Goal: Transaction & Acquisition: Subscribe to service/newsletter

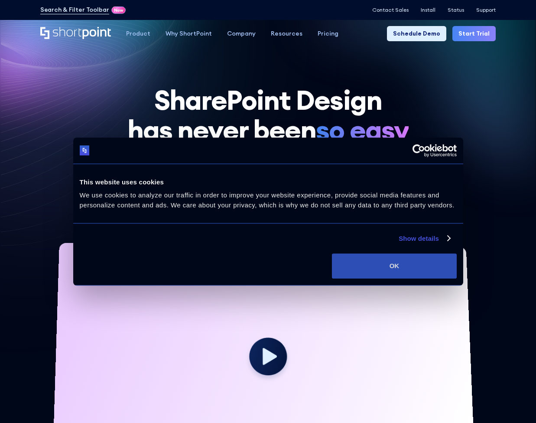
click at [343, 260] on button "OK" at bounding box center [394, 265] width 124 height 25
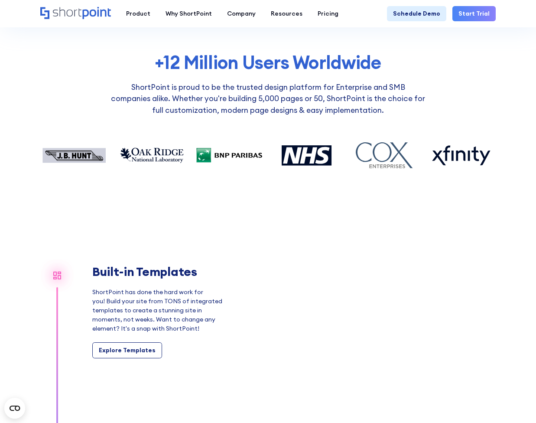
scroll to position [586, 0]
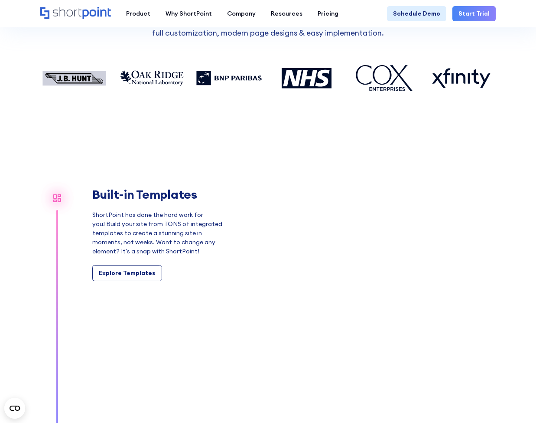
click at [129, 262] on div "Built-in Templates ShortPoint has done the hard work for you! Build your site f…" at bounding box center [157, 234] width 130 height 94
click at [129, 265] on link "Explore Templates" at bounding box center [127, 273] width 70 height 16
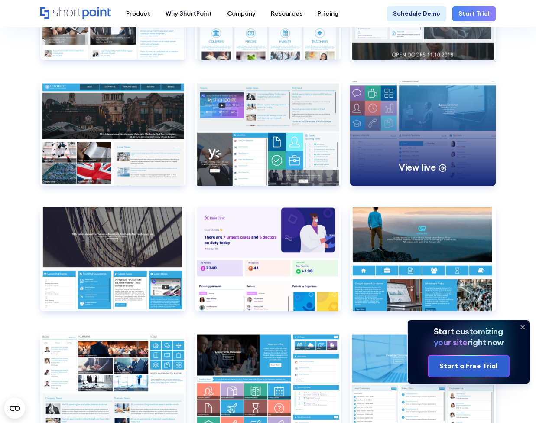
scroll to position [2885, 0]
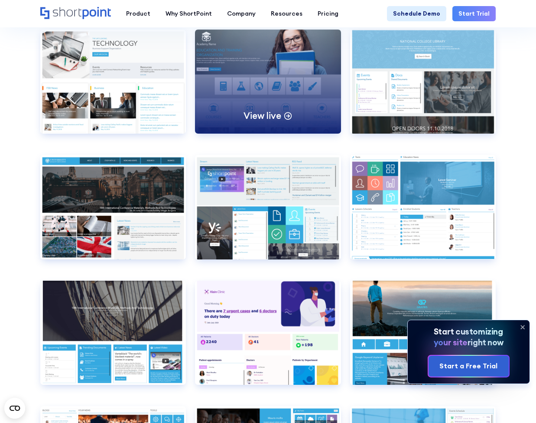
click at [266, 75] on div "View live" at bounding box center [268, 81] width 146 height 104
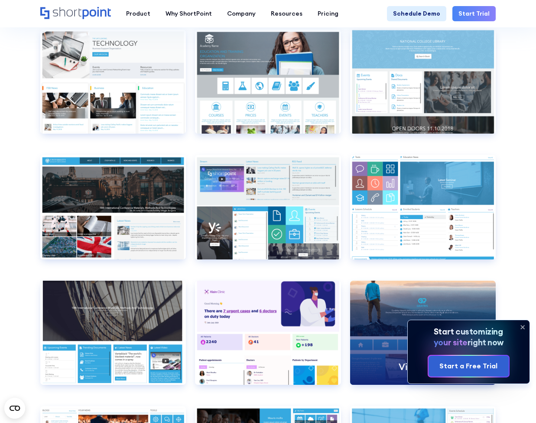
click at [404, 294] on div "View live" at bounding box center [423, 332] width 146 height 104
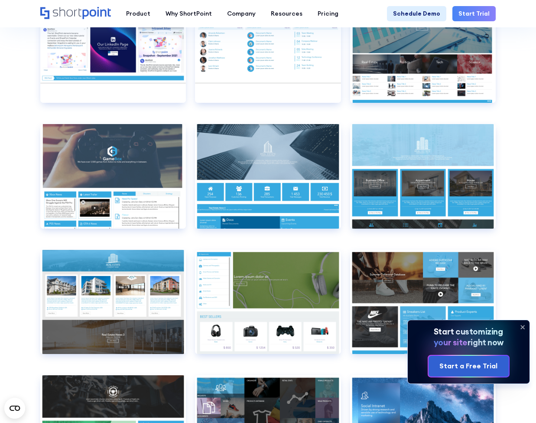
scroll to position [4294, 0]
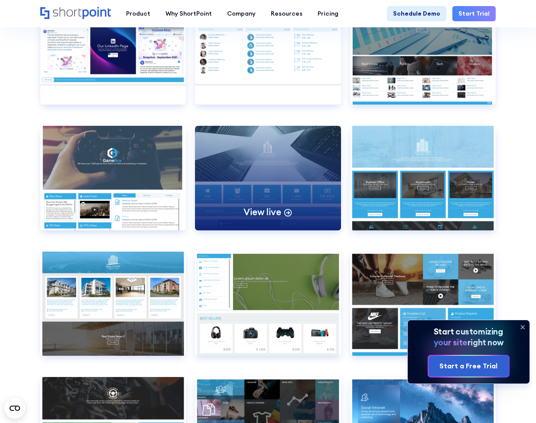
click at [227, 149] on div "View live" at bounding box center [268, 178] width 146 height 104
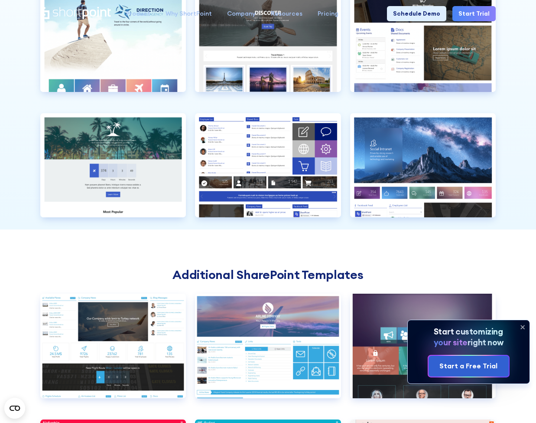
scroll to position [0, 0]
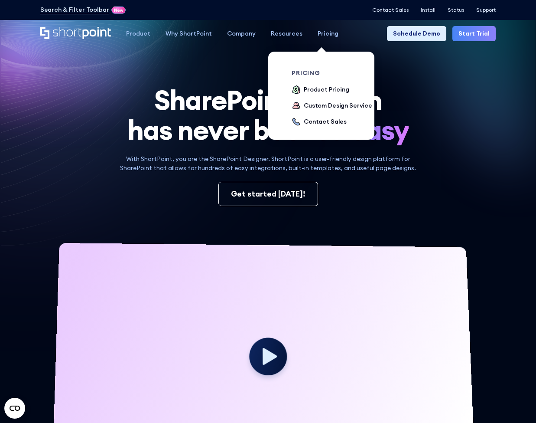
click at [326, 35] on div "Pricing" at bounding box center [328, 33] width 21 height 9
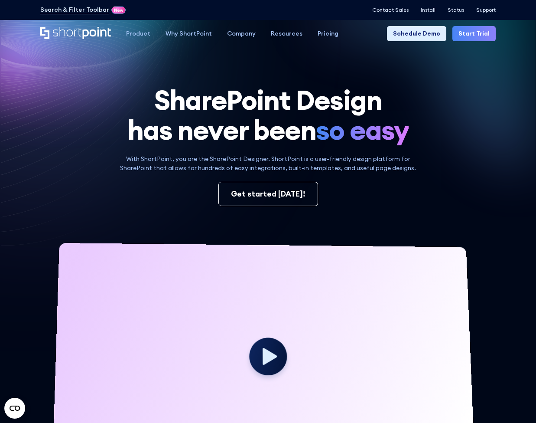
click at [221, 65] on icon at bounding box center [177, 181] width 354 height 342
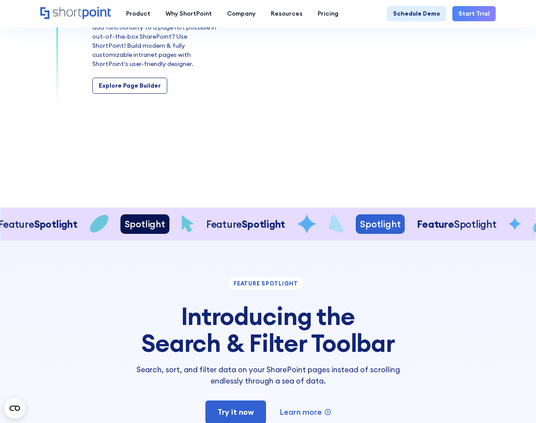
scroll to position [1196, 0]
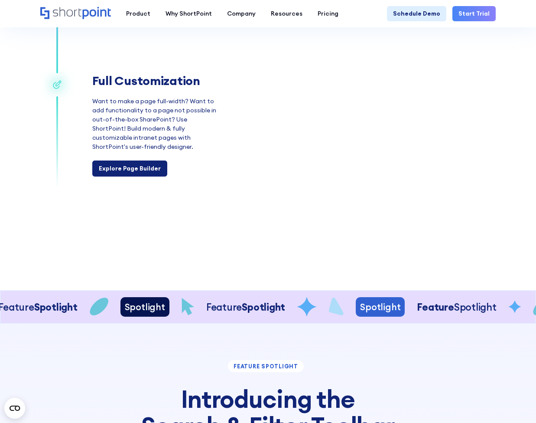
click at [133, 172] on link "Explore Page Builder" at bounding box center [129, 168] width 75 height 16
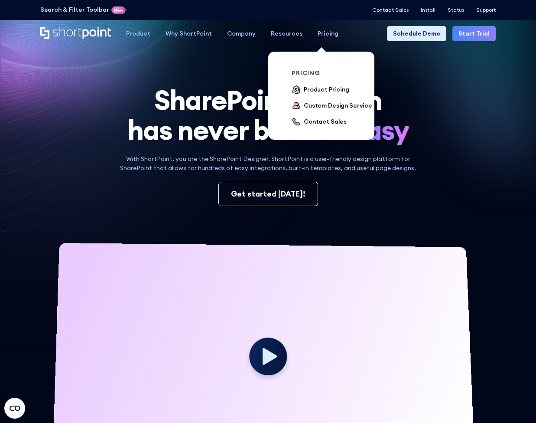
click at [321, 33] on div "Pricing" at bounding box center [328, 33] width 21 height 9
click at [315, 92] on div "Product Pricing" at bounding box center [327, 89] width 46 height 9
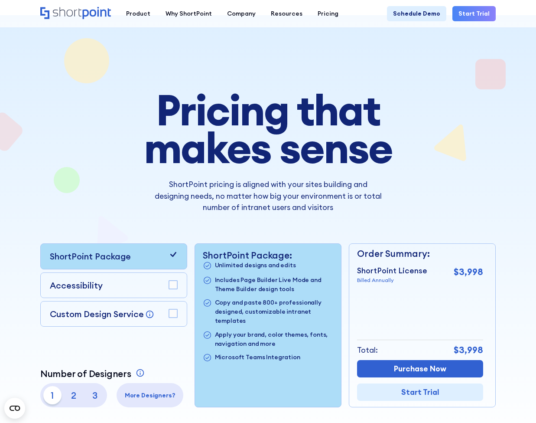
click at [465, 17] on link "Start Trial" at bounding box center [473, 13] width 43 height 15
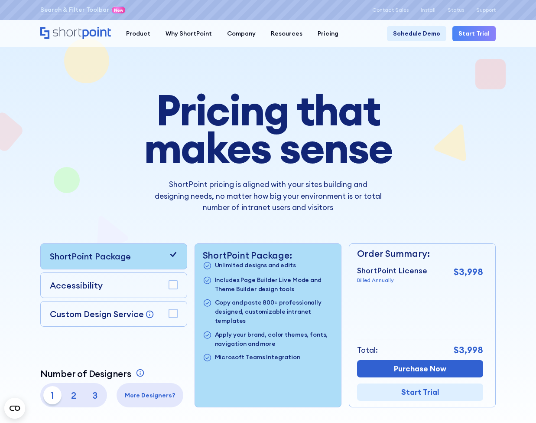
click at [471, 31] on link "Start Trial" at bounding box center [473, 33] width 43 height 15
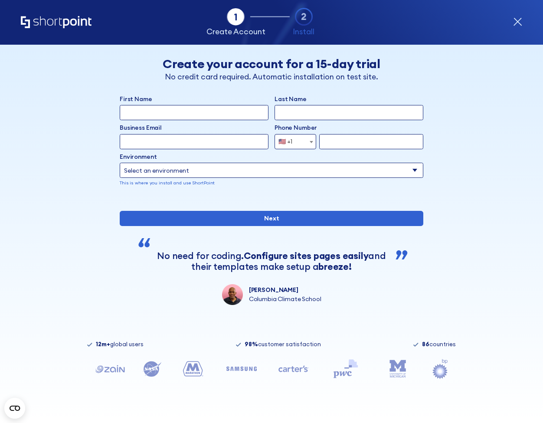
click at [260, 111] on input "First Name" at bounding box center [194, 112] width 149 height 15
type input "Joseph"
type input "Hundert"
click at [205, 136] on input "joey@sustainitech.com" at bounding box center [194, 141] width 149 height 15
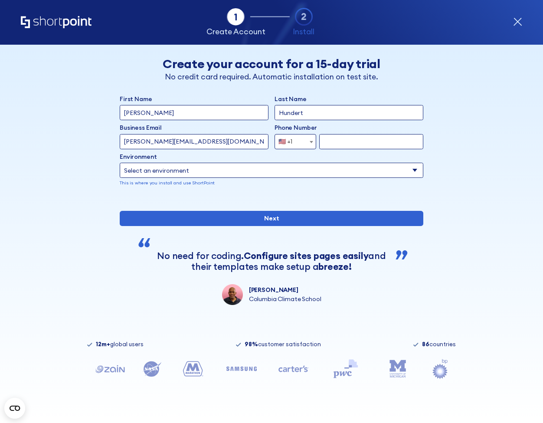
paste input "hundert@biowestenergyinc.onmicrosoft"
type input "jhundert@biowestenergyinc.onmicrosoft.com"
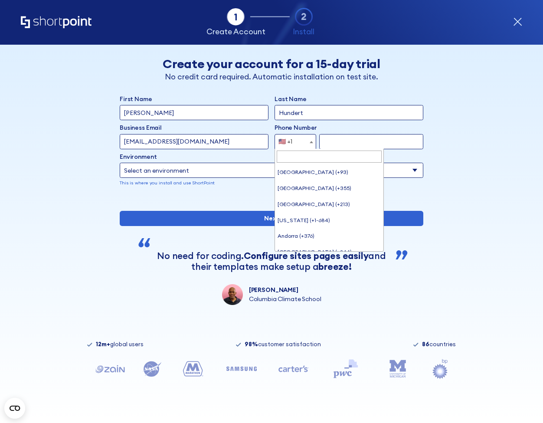
click at [284, 141] on div "🇺🇸 +1" at bounding box center [285, 141] width 14 height 15
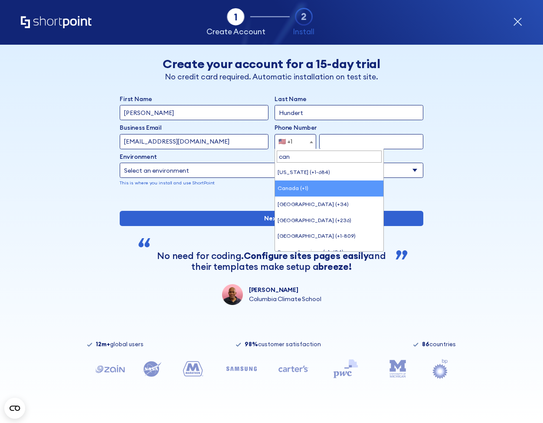
type input "can"
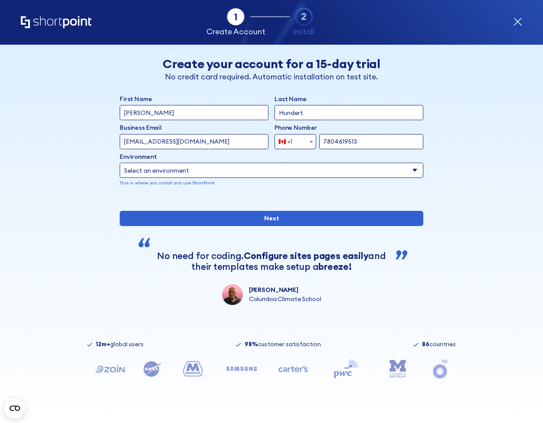
type input "7804619513"
click at [48, 143] on div "Back Back Create your account for a 15-day trial No credit card required. Autom…" at bounding box center [271, 175] width 461 height 260
select select "SharePoint Online"
click at [84, 175] on div "Back Back Create your account for a 15-day trial No credit card required. Autom…" at bounding box center [271, 175] width 461 height 260
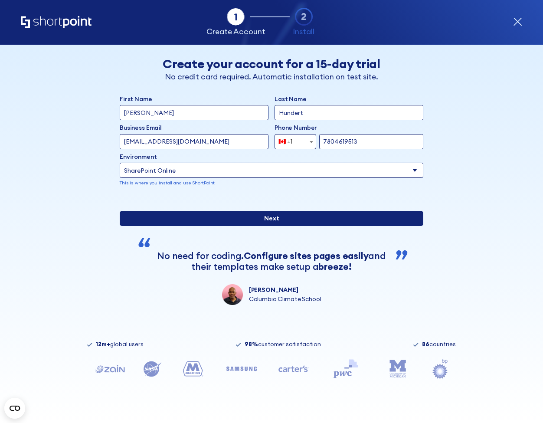
click at [288, 226] on input "Next" at bounding box center [271, 218] width 303 height 15
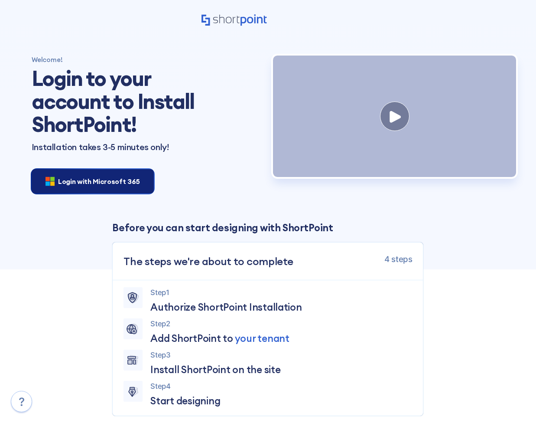
click at [100, 182] on span "Login with Microsoft 365" at bounding box center [99, 181] width 82 height 10
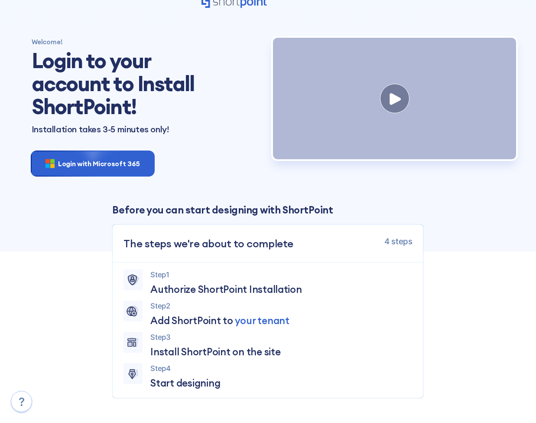
scroll to position [20, 0]
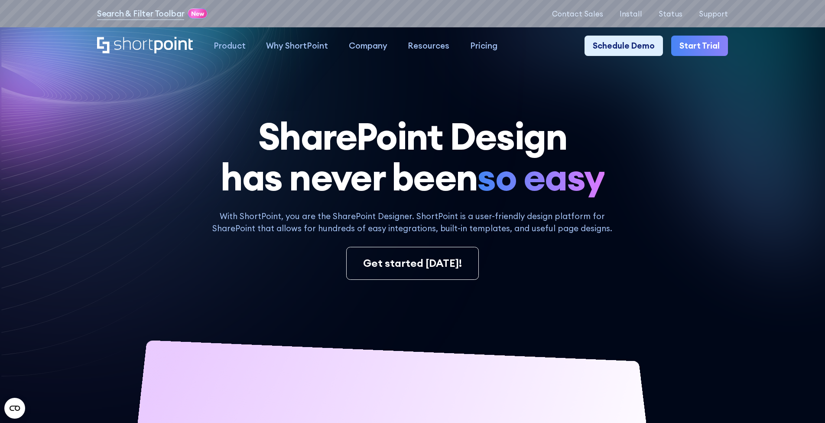
click at [641, 20] on div "Search & Filter Toolbar -758 Days -1 Hours -15 Minutes -47 Seconds Until Launch…" at bounding box center [412, 13] width 631 height 15
click at [633, 18] on p "Install" at bounding box center [631, 14] width 23 height 8
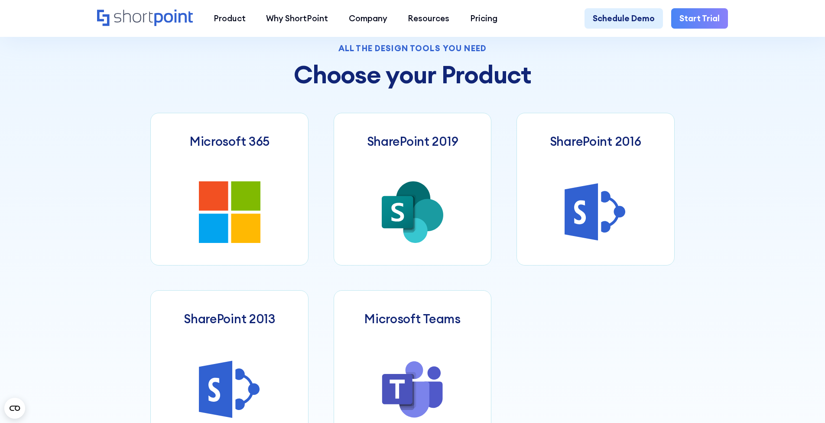
scroll to position [1093, 0]
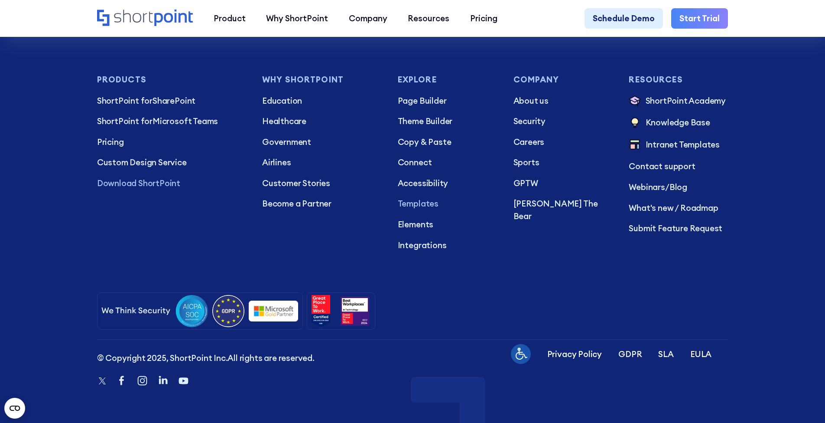
click at [435, 210] on p "Templates" at bounding box center [447, 203] width 99 height 13
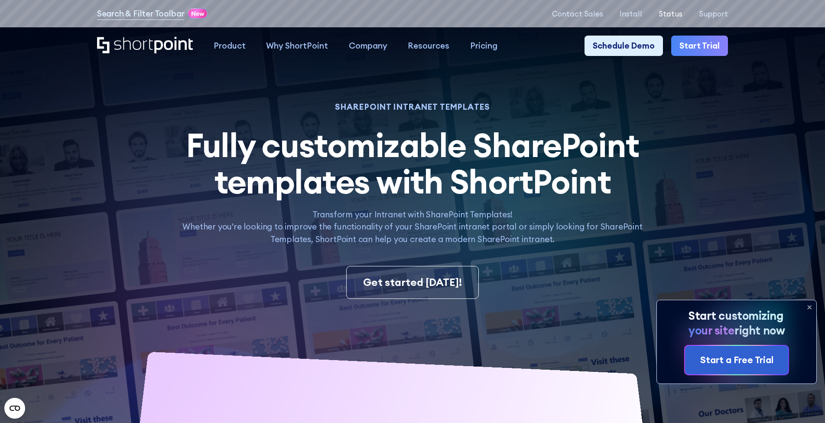
click at [677, 16] on p "Status" at bounding box center [671, 14] width 24 height 8
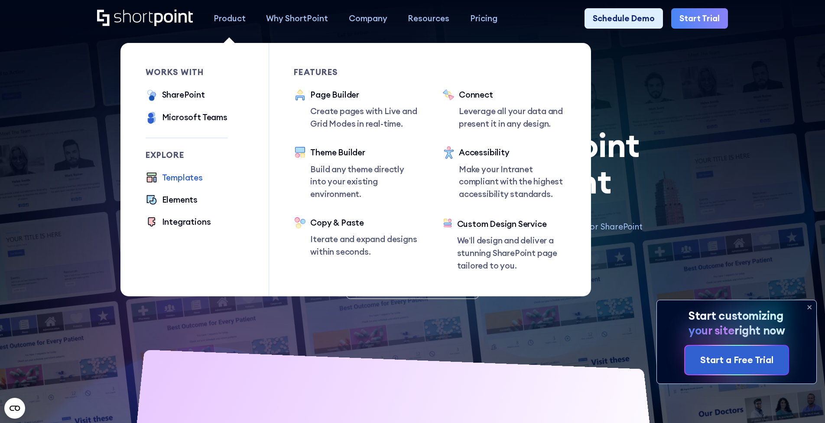
click at [225, 16] on div "Product" at bounding box center [230, 18] width 32 height 13
click at [227, 21] on div "Product" at bounding box center [230, 18] width 32 height 13
